Goal: Task Accomplishment & Management: Complete application form

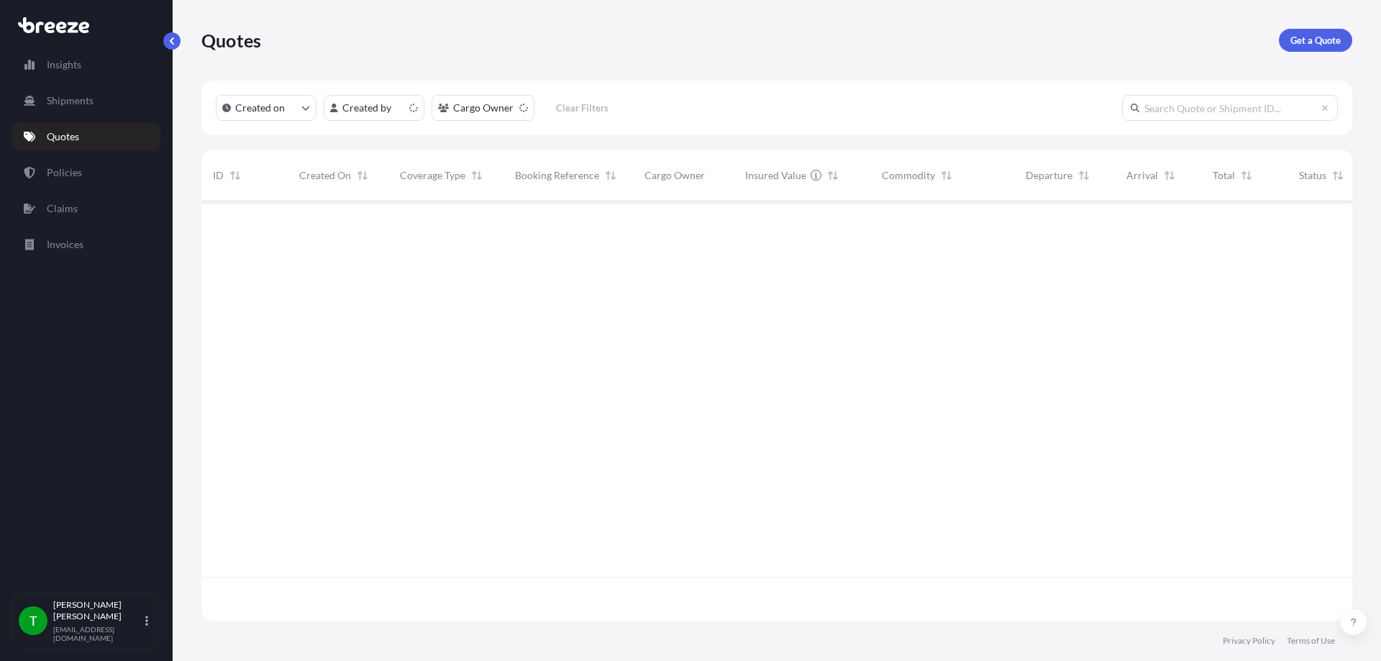
scroll to position [416, 1140]
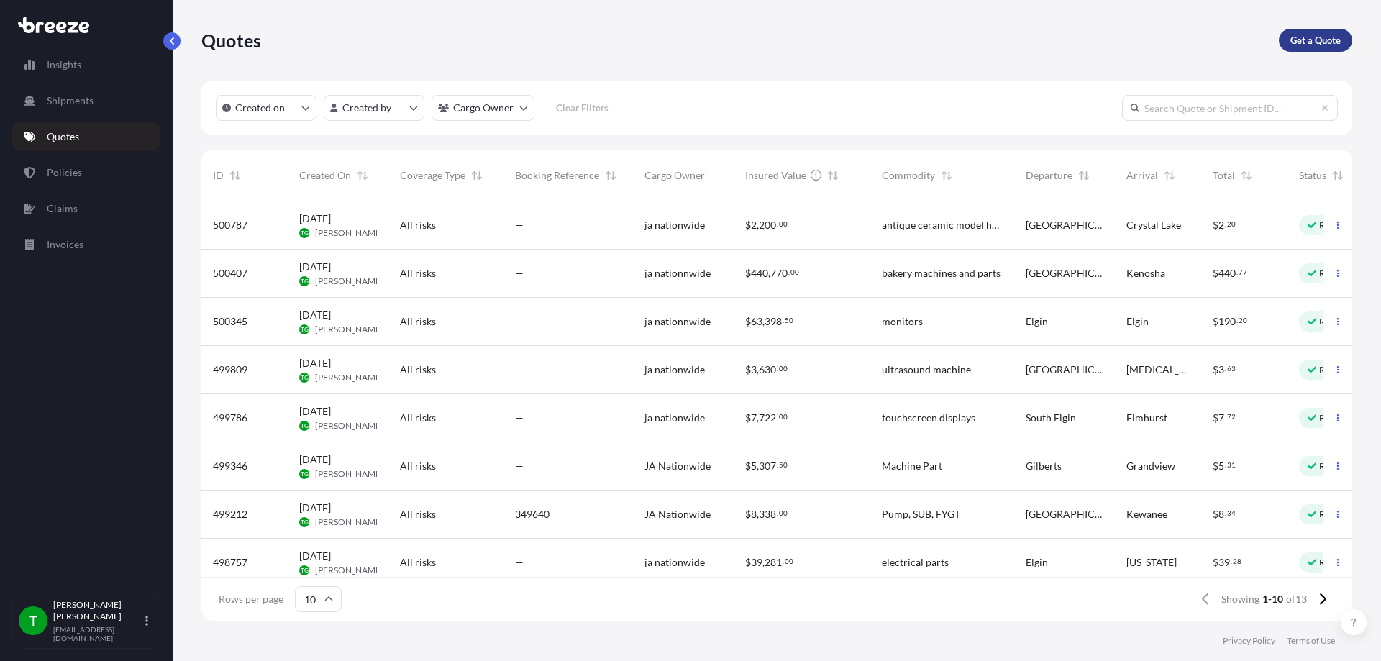
click at [1324, 40] on p "Get a Quote" at bounding box center [1315, 40] width 50 height 14
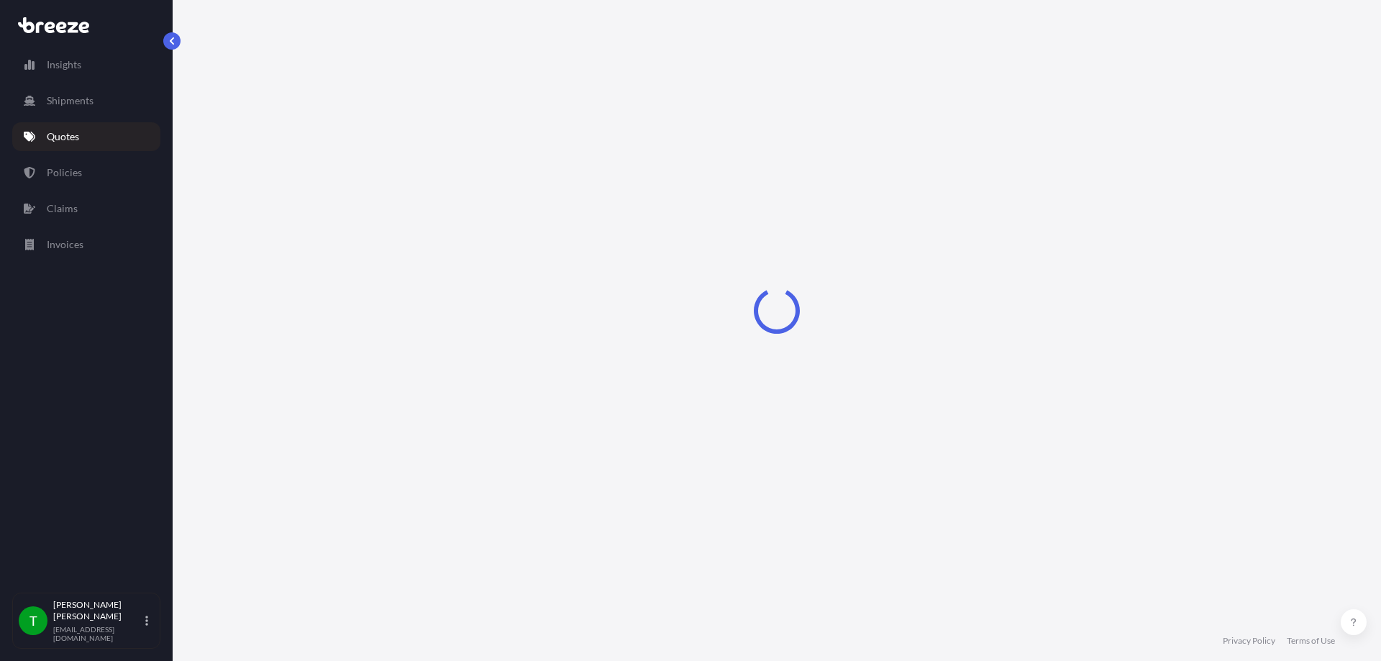
select select "Sea"
select select "1"
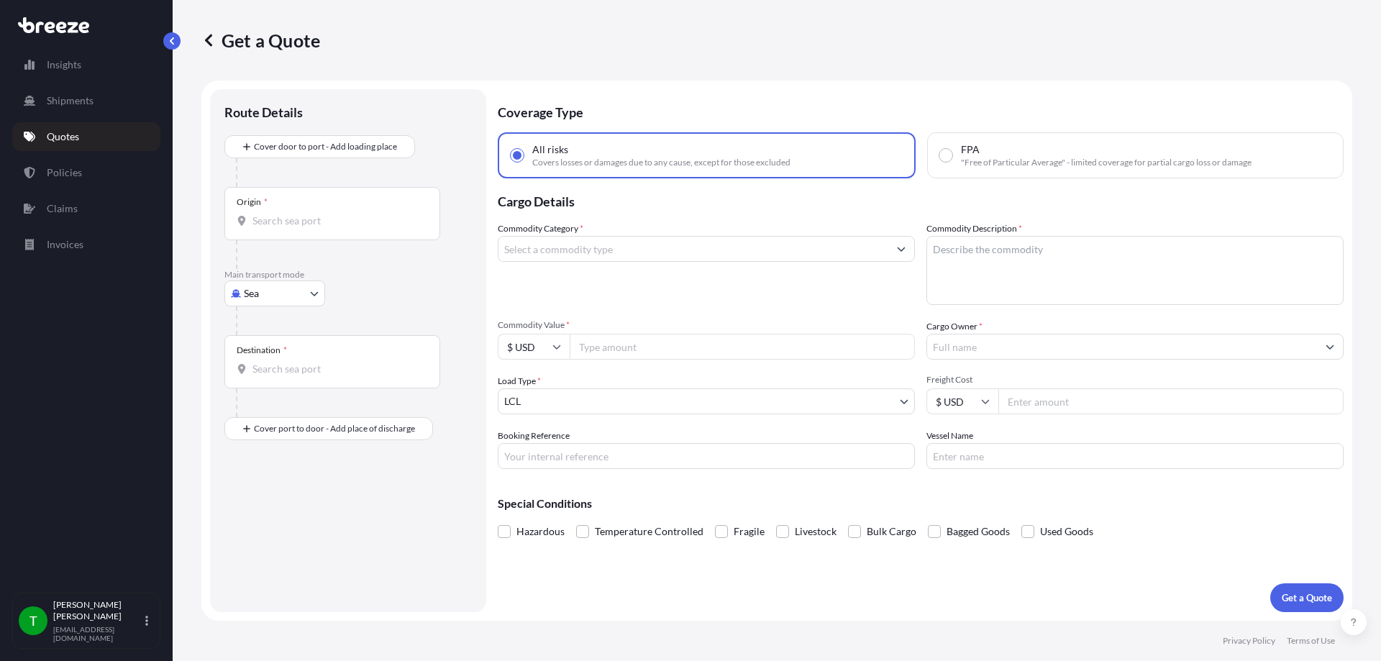
click at [284, 293] on body "Insights Shipments Quotes Policies Claims Invoices T [PERSON_NAME] [EMAIL_ADDRE…" at bounding box center [690, 330] width 1381 height 661
click at [270, 380] on span "Road" at bounding box center [263, 382] width 23 height 14
select select "Road"
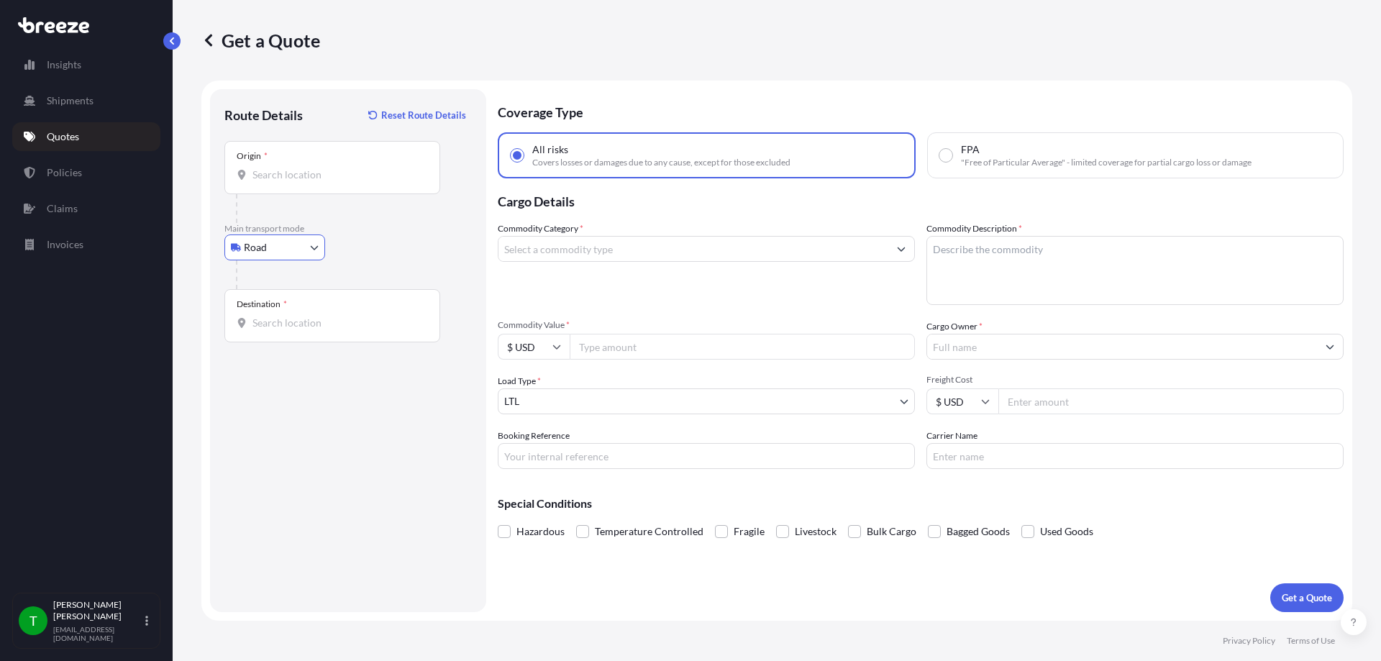
click at [278, 186] on div "Origin *" at bounding box center [332, 167] width 216 height 53
click at [278, 182] on input "Origin *" at bounding box center [337, 175] width 170 height 14
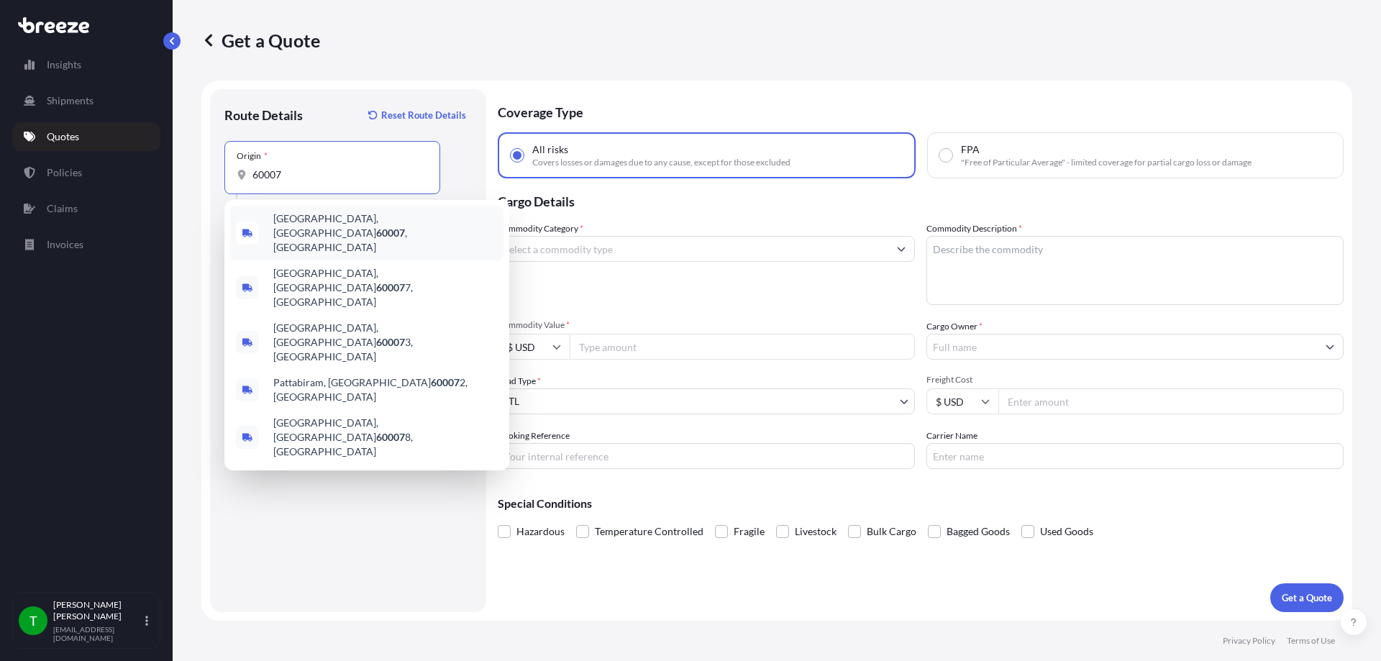
click at [309, 220] on span "[GEOGRAPHIC_DATA] , [GEOGRAPHIC_DATA]" at bounding box center [385, 232] width 224 height 43
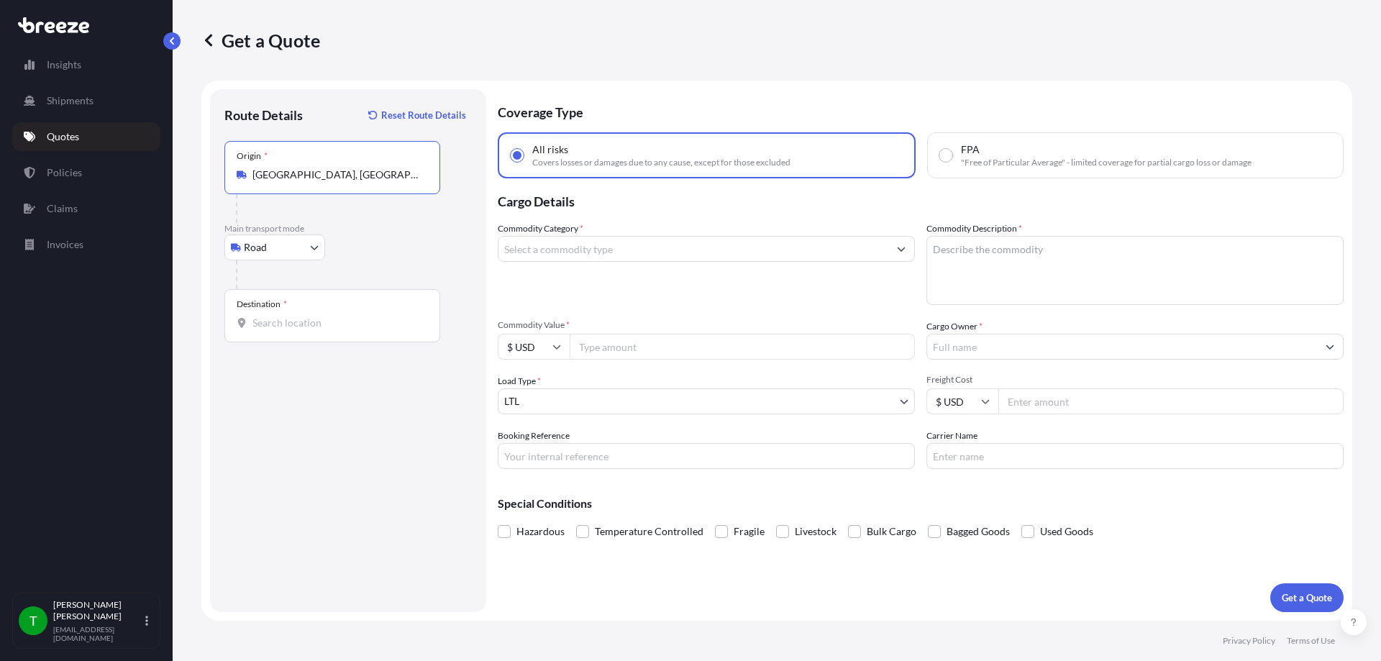
type input "[GEOGRAPHIC_DATA], [GEOGRAPHIC_DATA]"
click at [292, 305] on div "Destination *" at bounding box center [332, 315] width 216 height 53
click at [292, 316] on input "Destination *" at bounding box center [337, 323] width 170 height 14
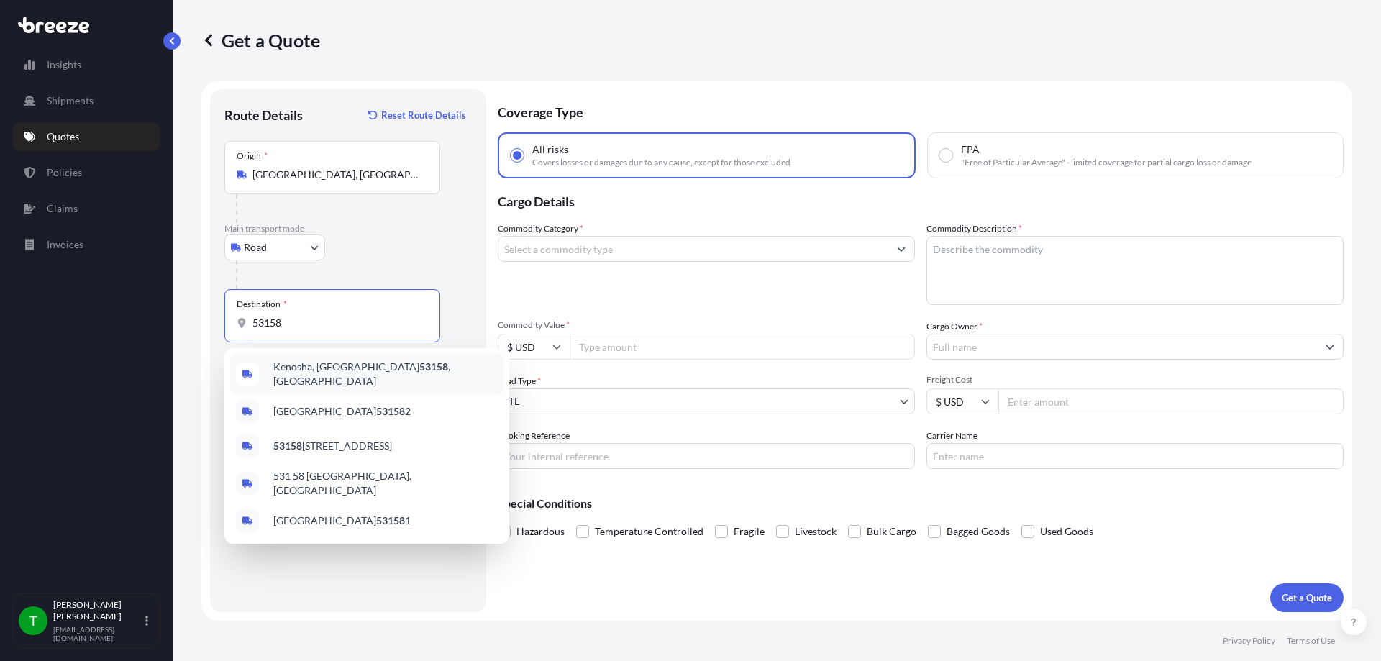
click at [303, 365] on span "[GEOGRAPHIC_DATA], WI 53158 , [GEOGRAPHIC_DATA]" at bounding box center [385, 374] width 224 height 29
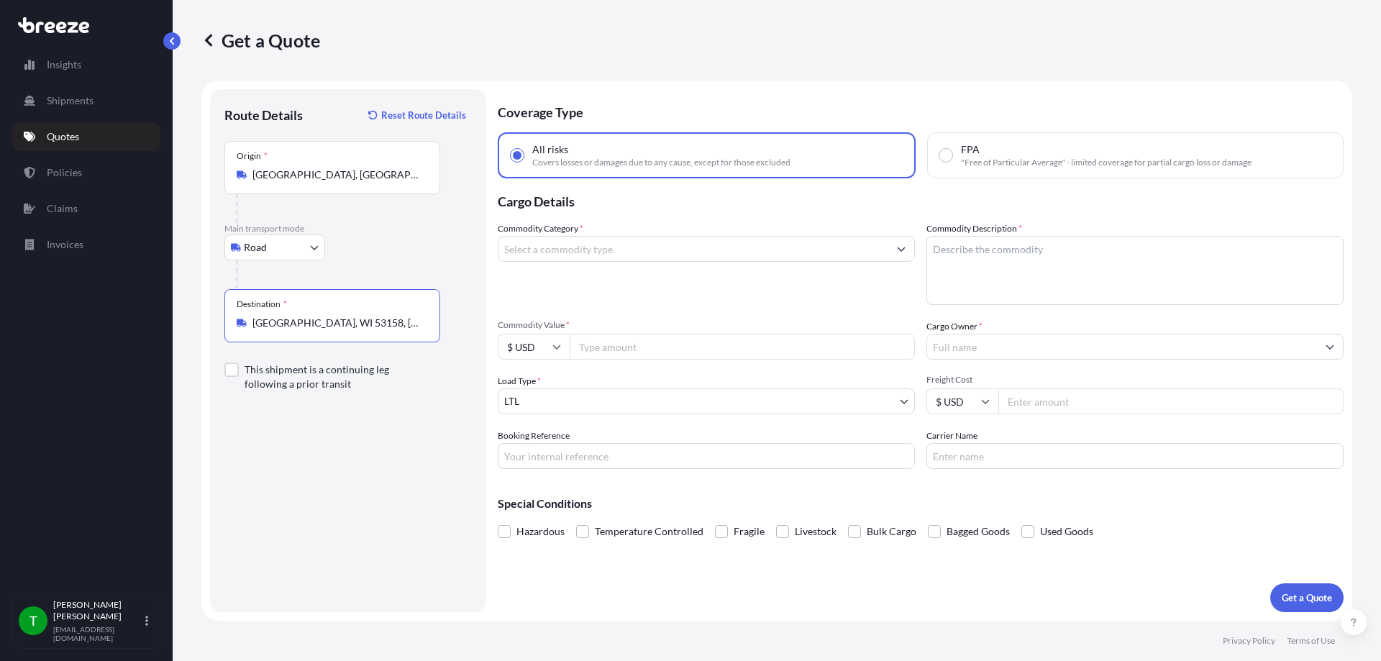
type input "[GEOGRAPHIC_DATA], WI 53158, [GEOGRAPHIC_DATA]"
click at [742, 252] on input "Commodity Category *" at bounding box center [693, 249] width 390 height 26
type input "k"
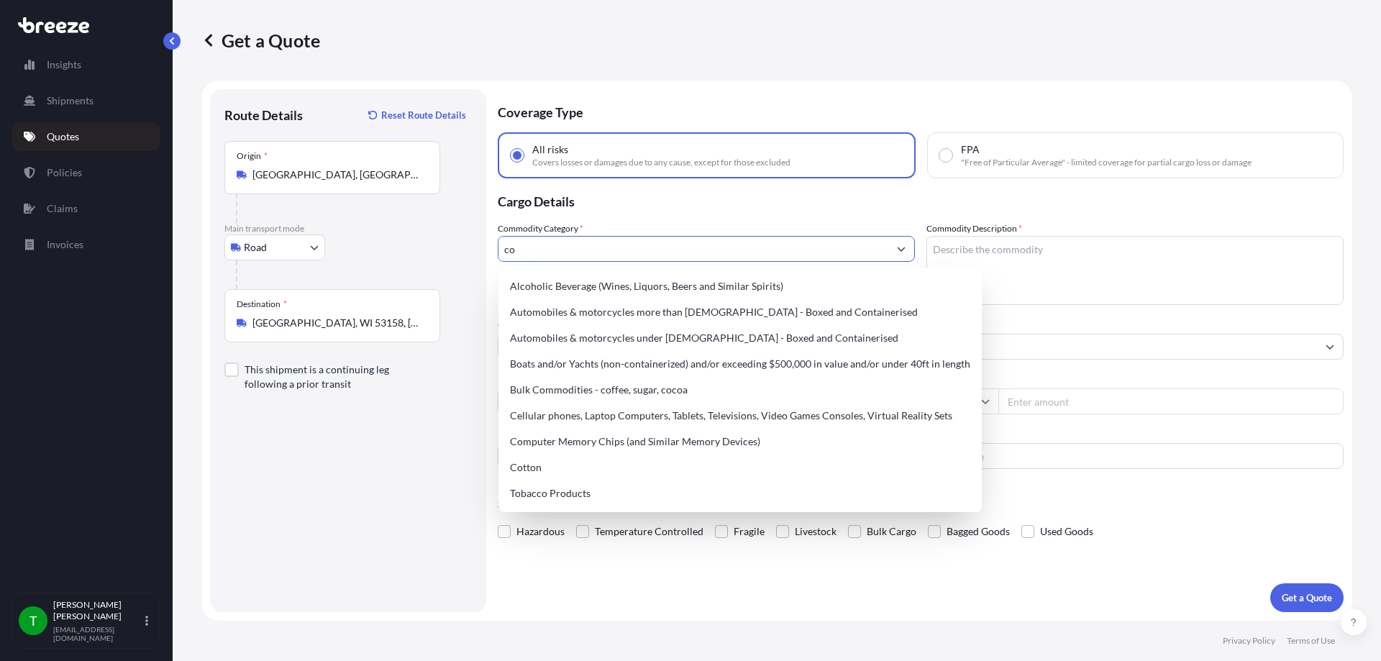
type input "c"
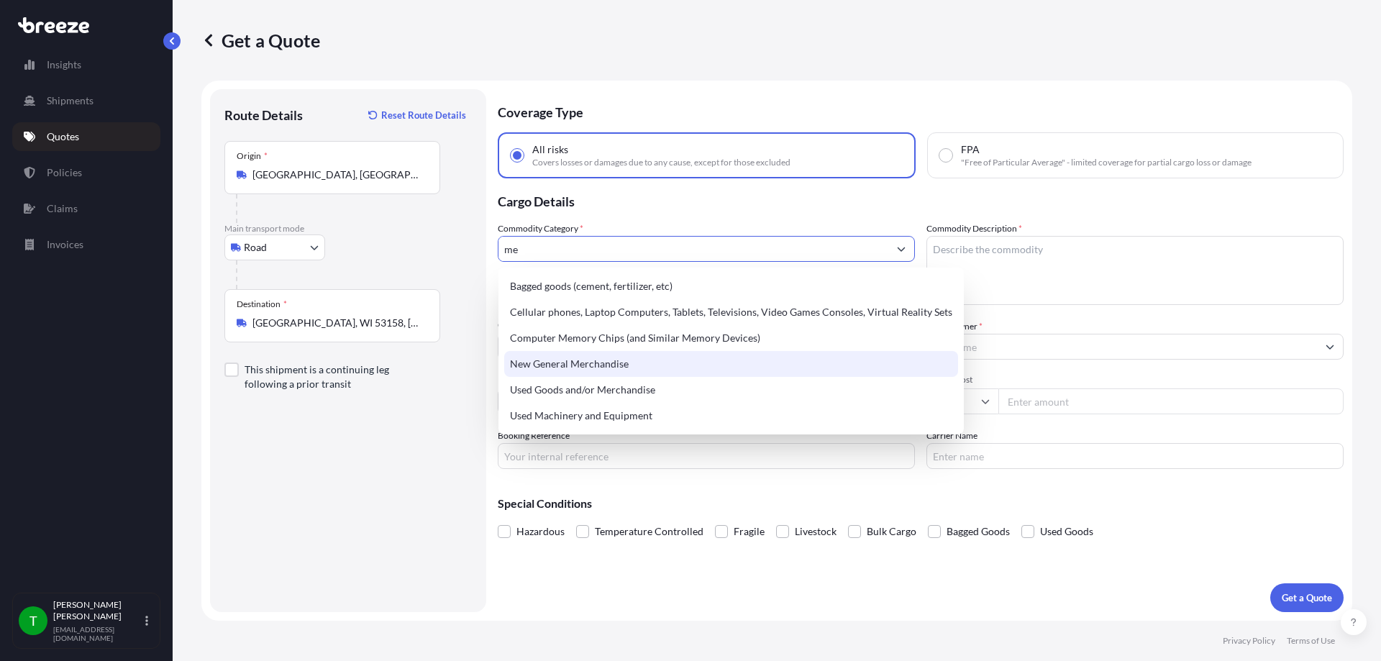
click at [617, 360] on div "New General Merchandise" at bounding box center [731, 364] width 454 height 26
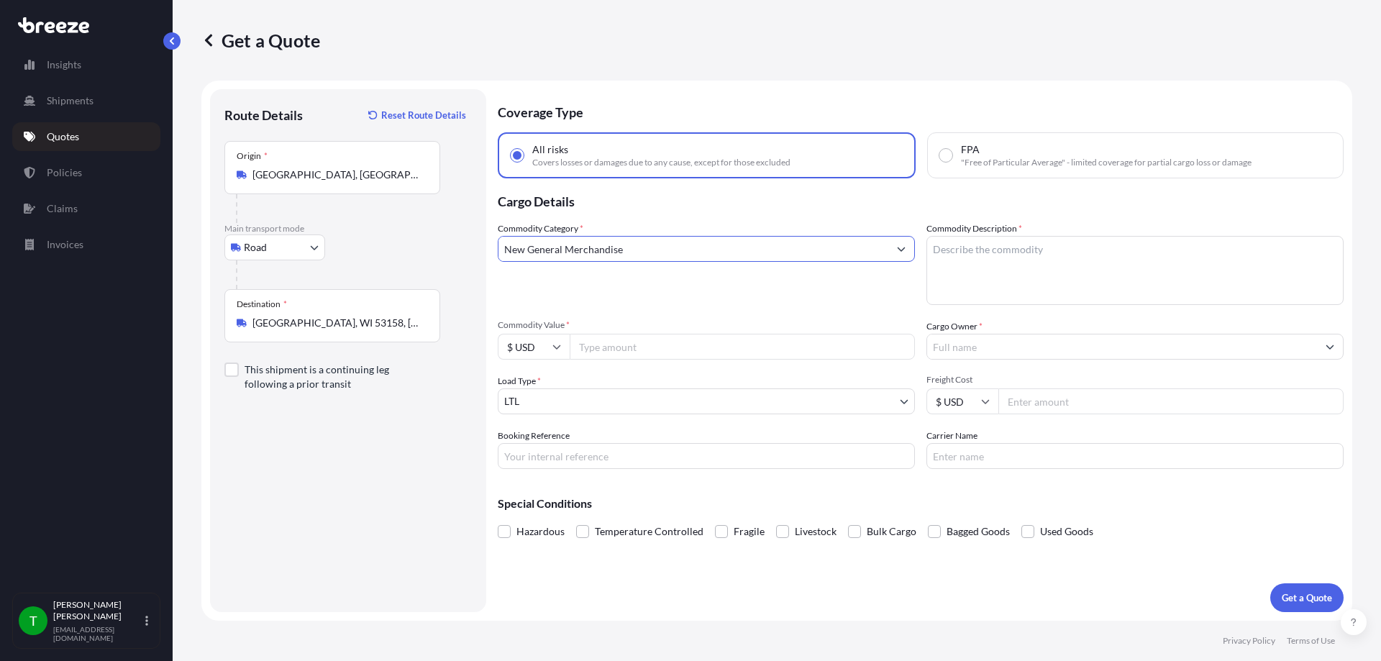
type input "New General Merchandise"
click at [1032, 271] on textarea "Commodity Description *" at bounding box center [1134, 270] width 417 height 69
type textarea "sheet pans"
click at [706, 353] on input "Commodity Value *" at bounding box center [742, 347] width 345 height 26
type input "600"
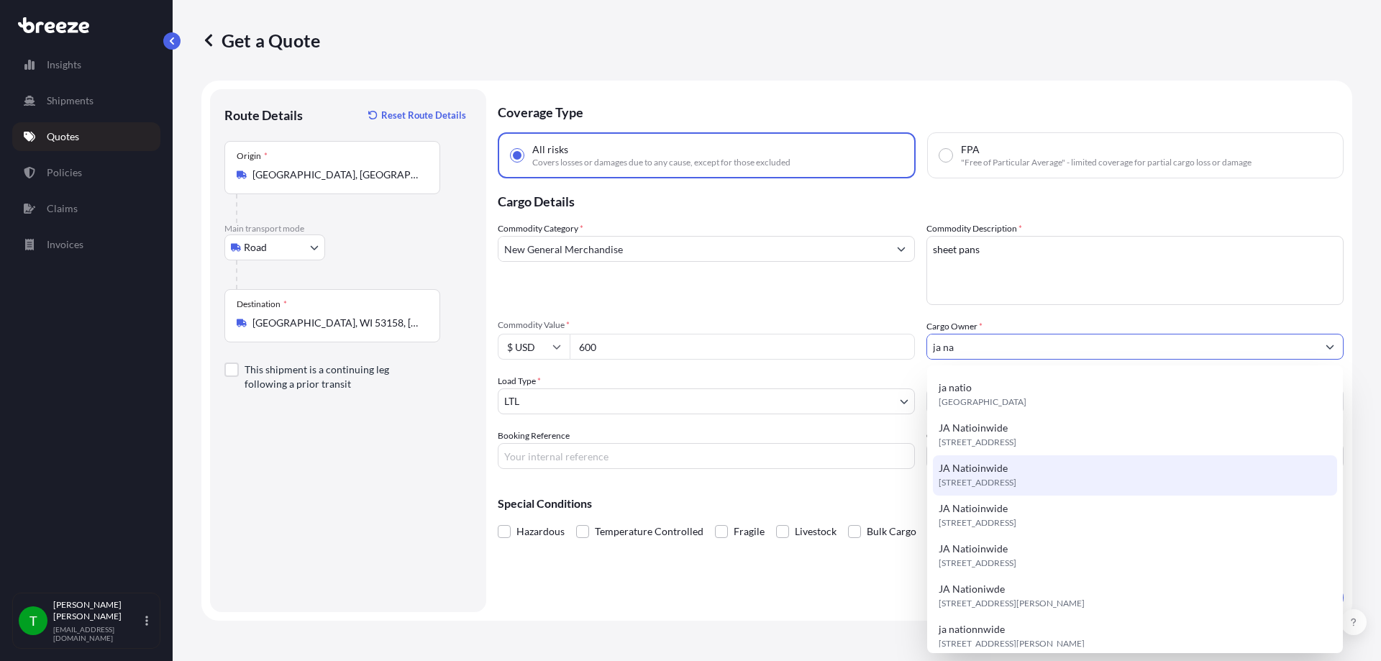
scroll to position [72, 0]
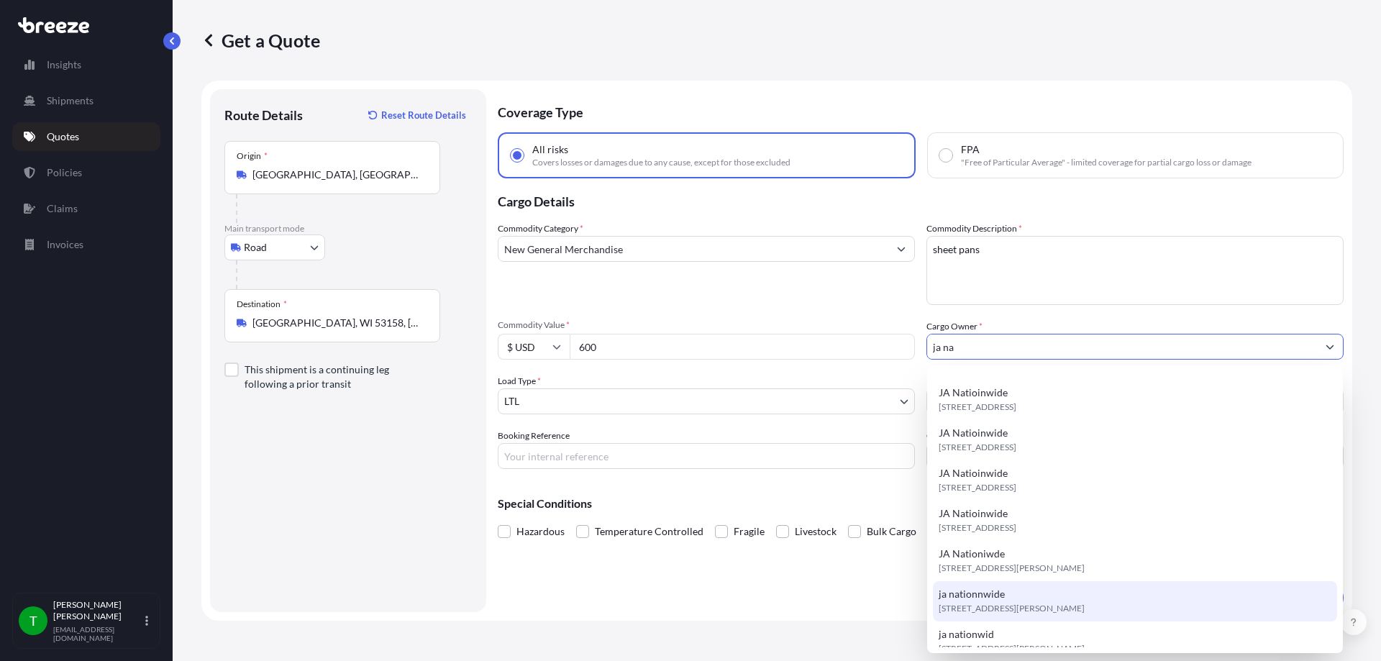
click at [1042, 586] on div "ja nationnwide [STREET_ADDRESS][PERSON_NAME]" at bounding box center [1135, 601] width 404 height 40
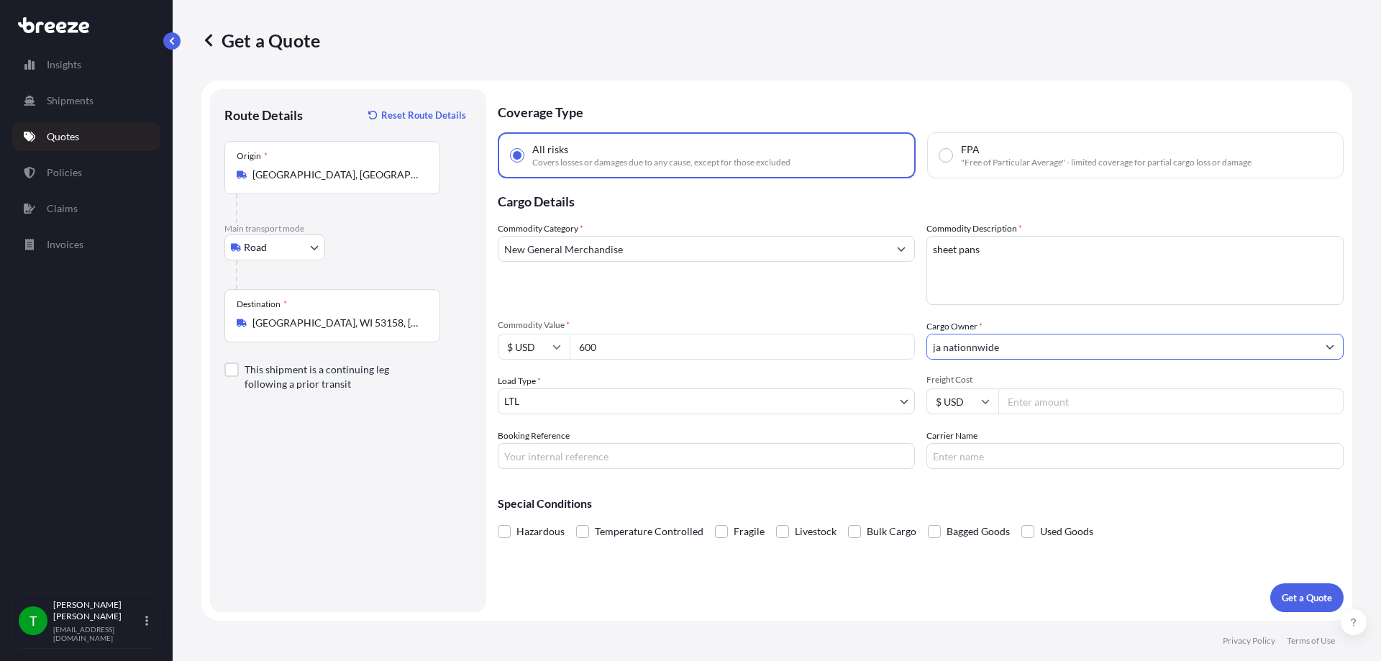
type input "ja nationnwide"
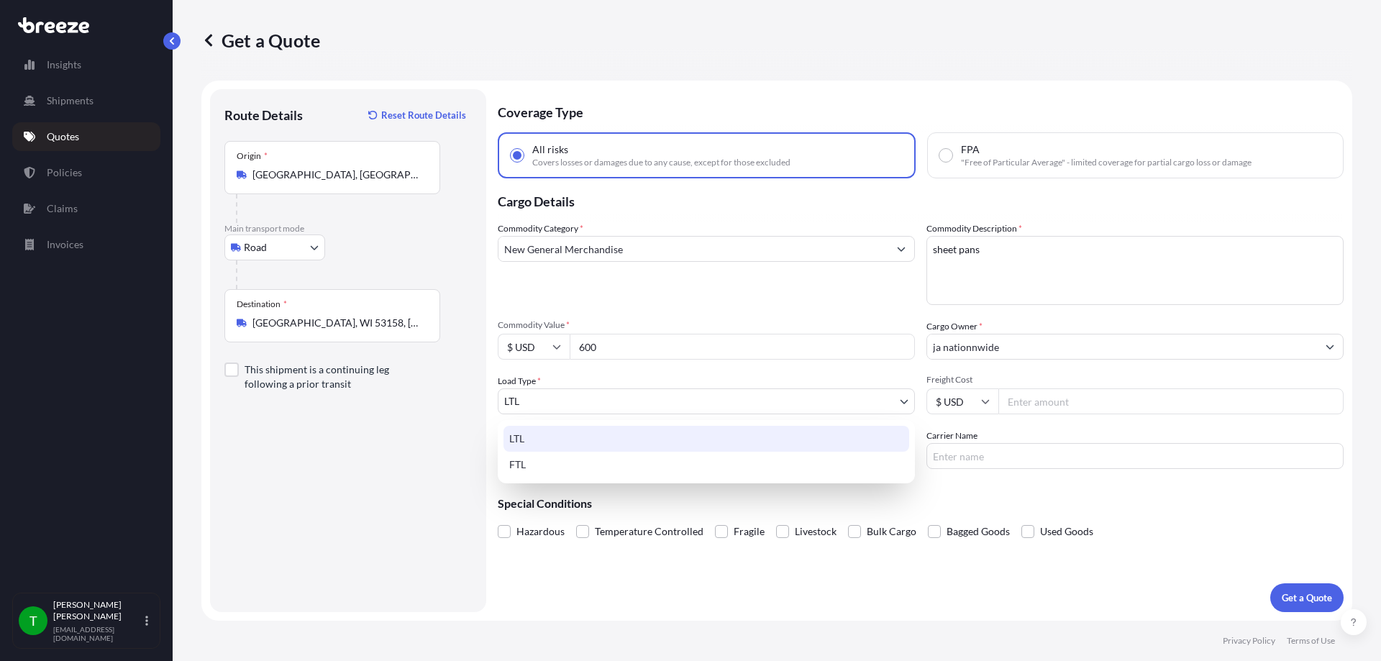
click at [669, 404] on body "Insights Shipments Quotes Policies Claims Invoices T [PERSON_NAME] [EMAIL_ADDRE…" at bounding box center [690, 330] width 1381 height 661
click at [596, 464] on div "FTL" at bounding box center [706, 465] width 406 height 26
select select "2"
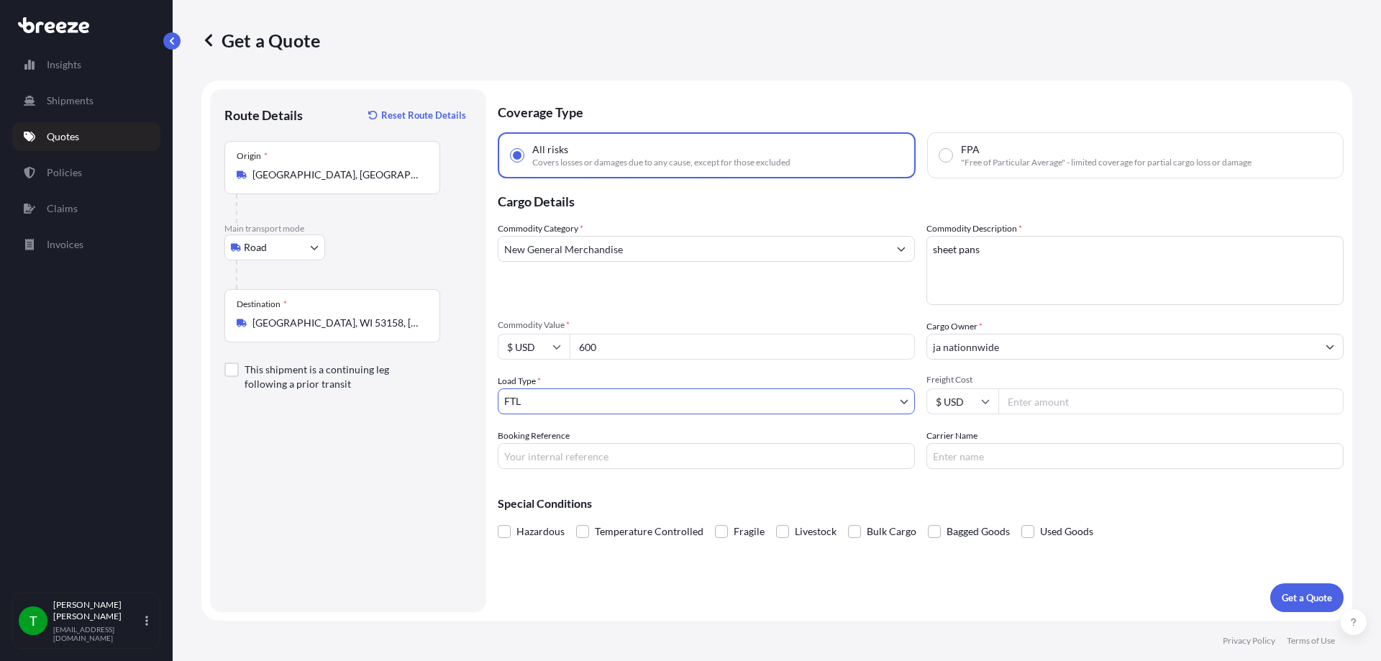
click at [1056, 407] on input "Freight Cost" at bounding box center [1170, 401] width 345 height 26
type input "400000"
click at [1309, 597] on p "Get a Quote" at bounding box center [1307, 598] width 50 height 14
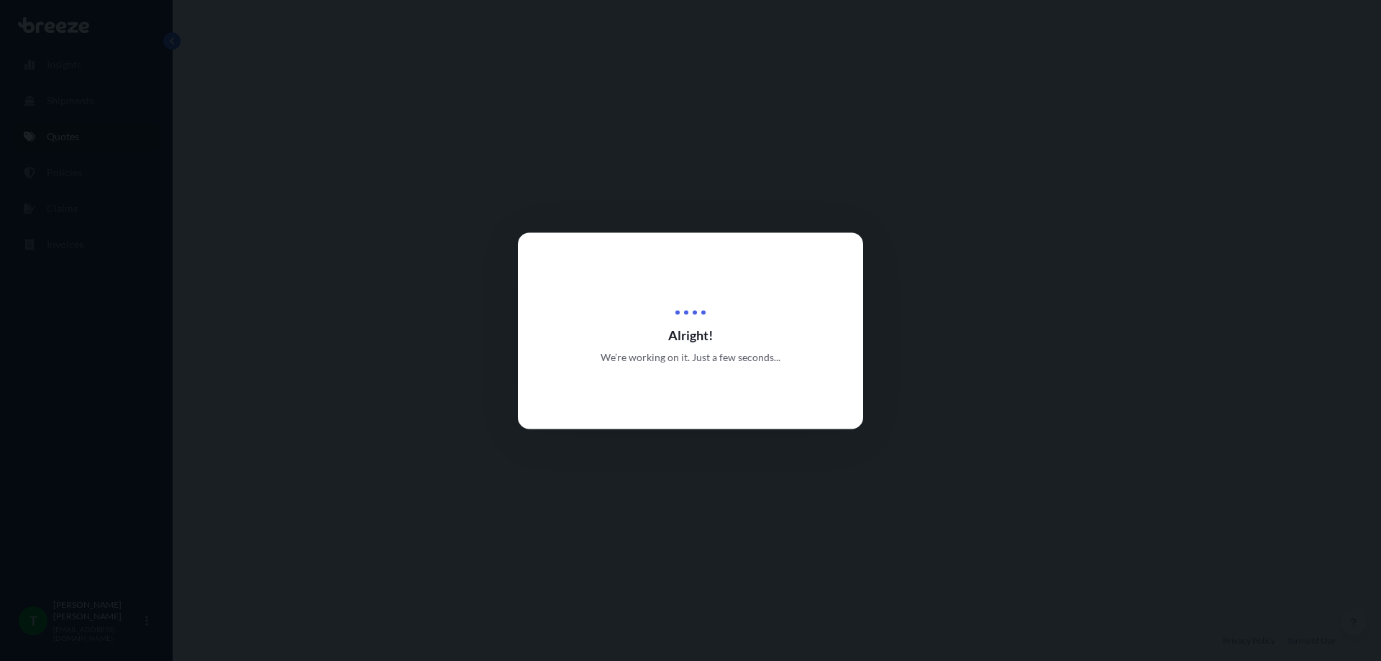
select select "Road"
select select "2"
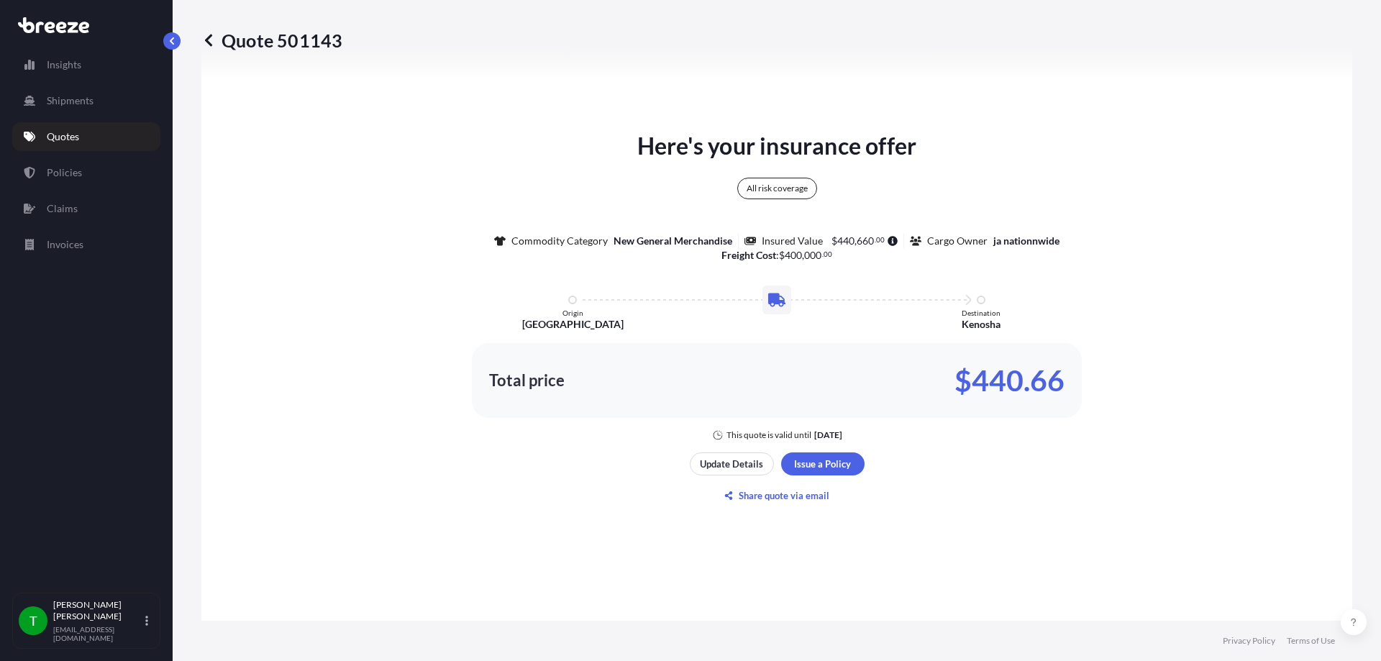
scroll to position [738, 0]
